Goal: Find contact information: Find contact information

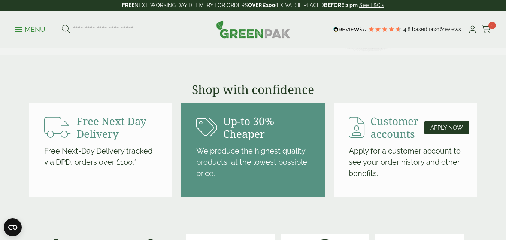
scroll to position [824, 0]
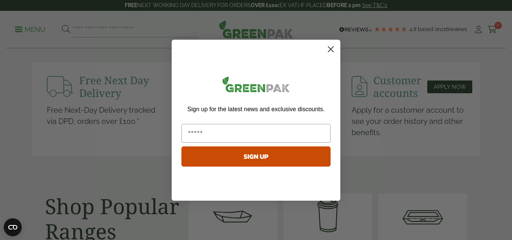
click at [327, 49] on circle "Close dialog" at bounding box center [330, 49] width 12 height 12
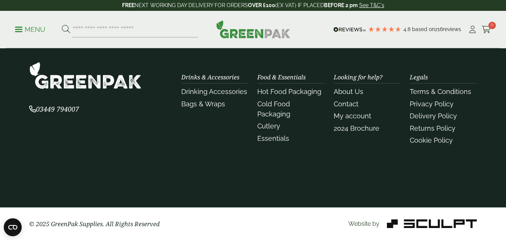
scroll to position [1803, 0]
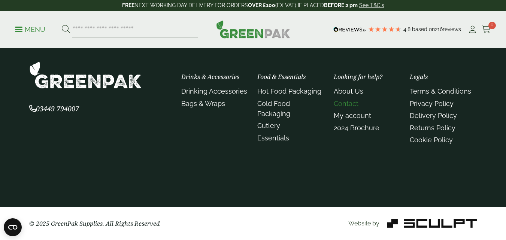
click at [350, 105] on link "Contact" at bounding box center [346, 104] width 25 height 8
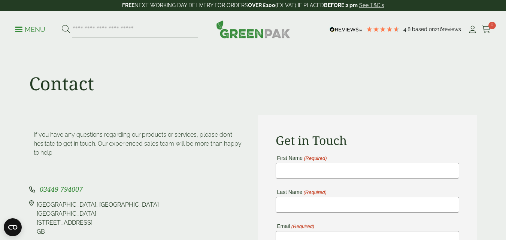
click at [251, 33] on img at bounding box center [253, 29] width 74 height 18
